Goal: Find specific page/section: Find specific page/section

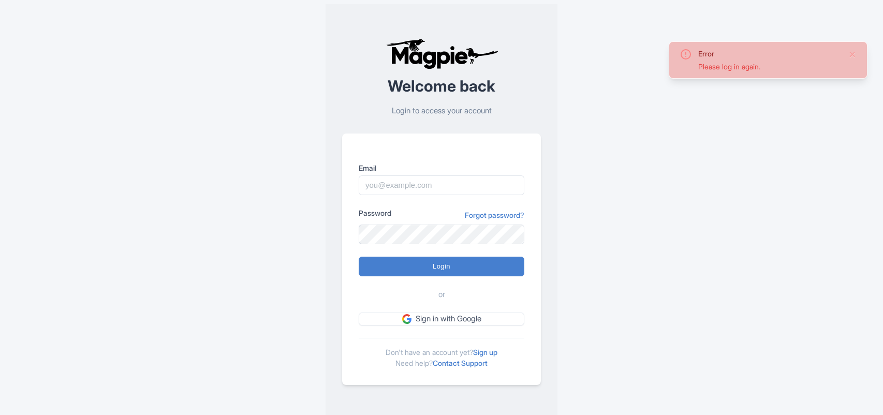
type input "adwords@capacityinteractive.com"
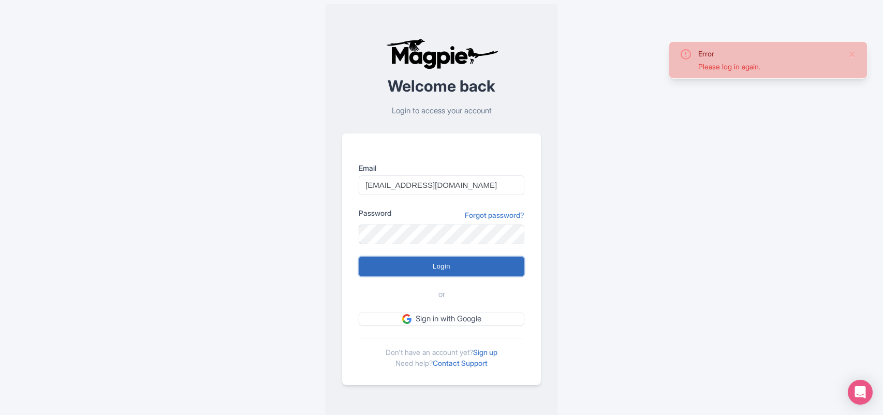
click at [446, 273] on input "Login" at bounding box center [442, 267] width 166 height 20
type input "Logging in..."
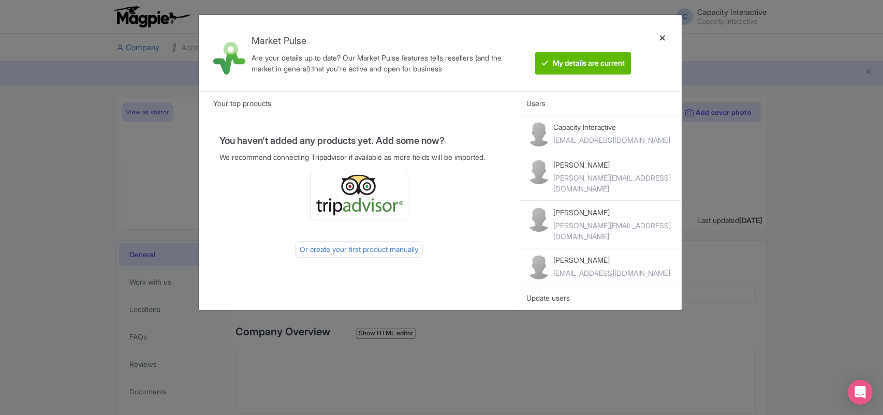
click at [664, 40] on div at bounding box center [662, 53] width 25 height 60
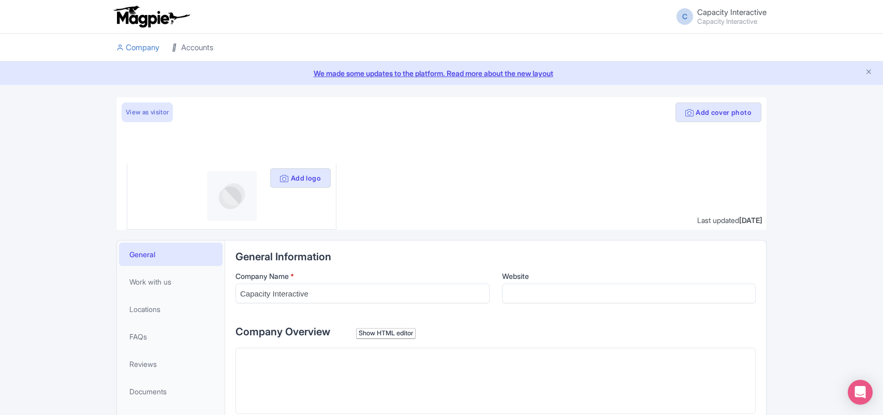
click at [183, 48] on link "Accounts" at bounding box center [192, 48] width 41 height 28
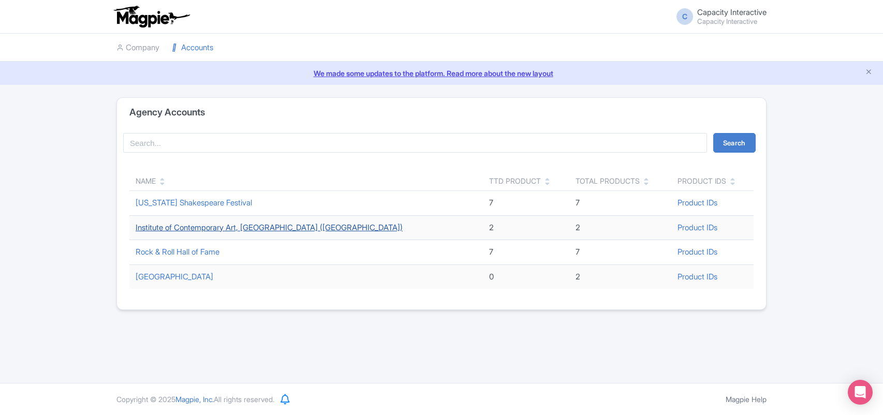
click at [205, 227] on link "Institute of Contemporary Art, [GEOGRAPHIC_DATA] ([GEOGRAPHIC_DATA])" at bounding box center [269, 228] width 267 height 10
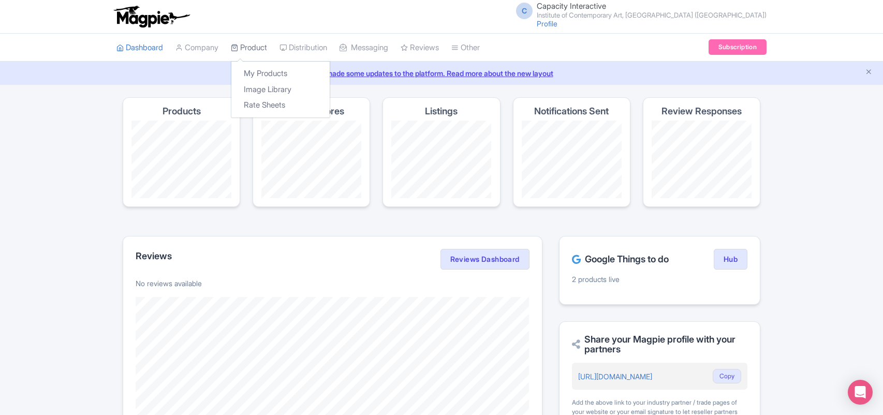
click at [261, 46] on link "Product" at bounding box center [249, 48] width 36 height 28
